Goal: Transaction & Acquisition: Purchase product/service

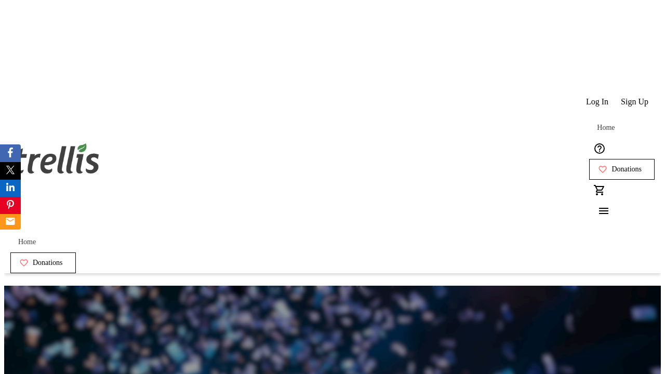
click at [636, 97] on span "Sign Up" at bounding box center [635, 101] width 28 height 9
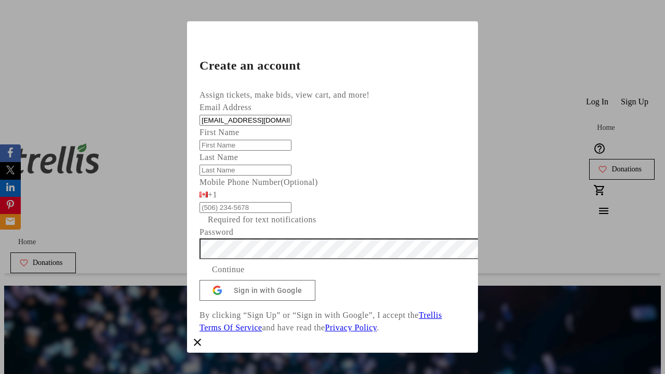
type input "[EMAIL_ADDRESS][DOMAIN_NAME]"
type input "[PERSON_NAME]"
type input "Kerluke"
click at [245, 276] on span "Continue" at bounding box center [228, 270] width 33 height 12
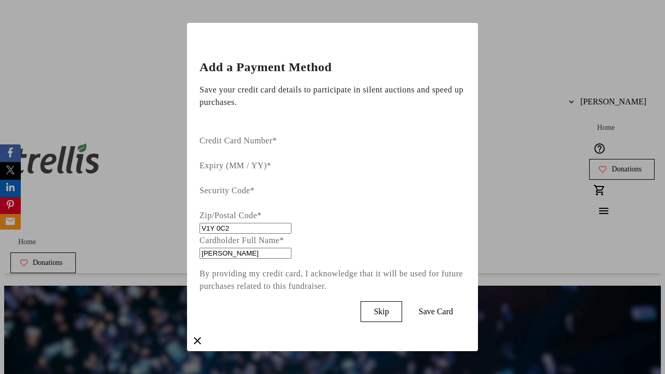
type input "V1Y 0C2"
click at [453, 307] on span "Save Card" at bounding box center [436, 311] width 34 height 9
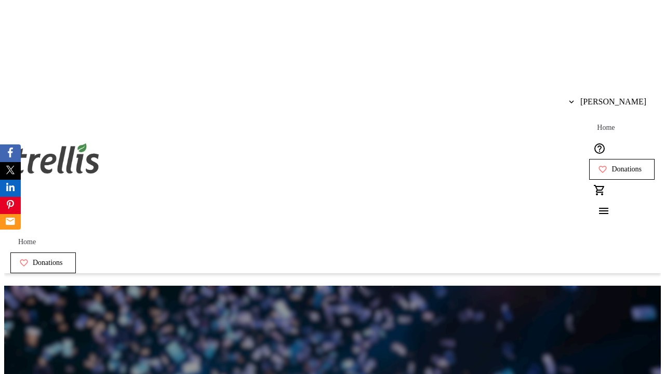
click at [612, 165] on span "Donations" at bounding box center [627, 169] width 30 height 8
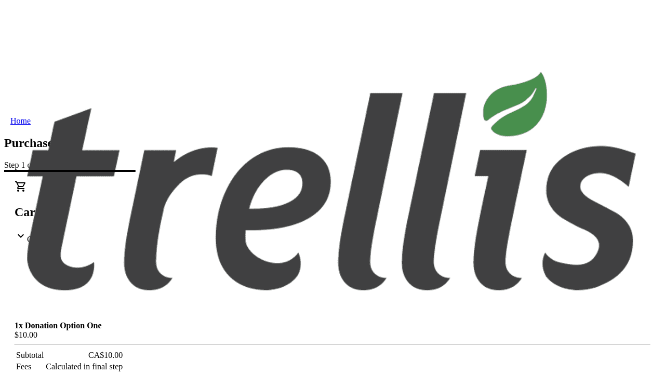
select select "BC"
select select "CA"
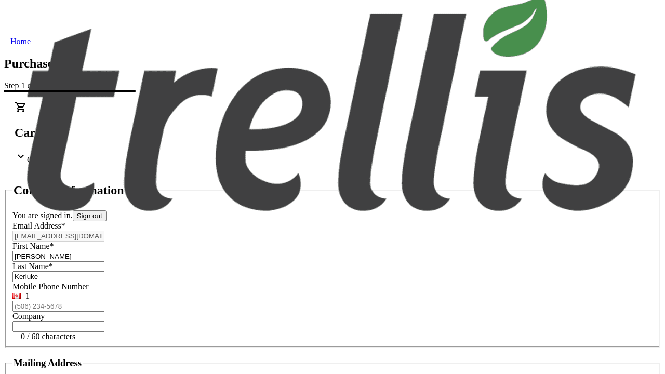
type input "V1Y 0C2"
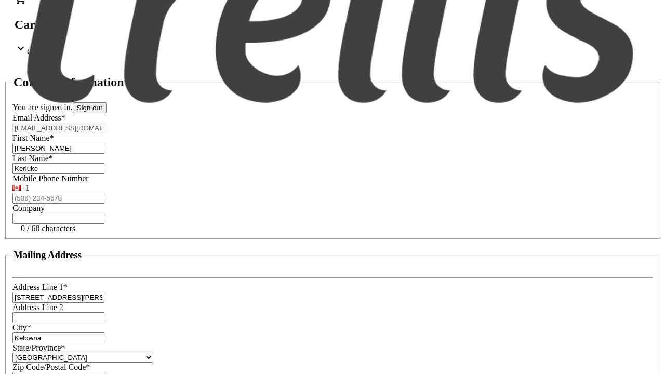
scroll to position [198, 0]
